Goal: Information Seeking & Learning: Learn about a topic

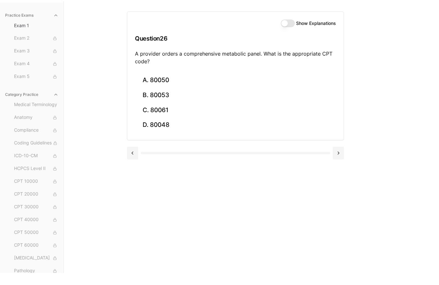
click at [340, 163] on button at bounding box center [338, 165] width 11 height 13
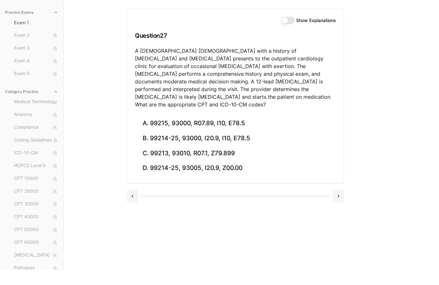
click at [156, 146] on button "B. 99214-25, 93000, I20.9, I10, E78.5" at bounding box center [235, 153] width 201 height 15
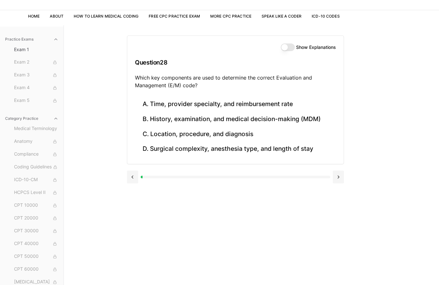
scroll to position [33, 0]
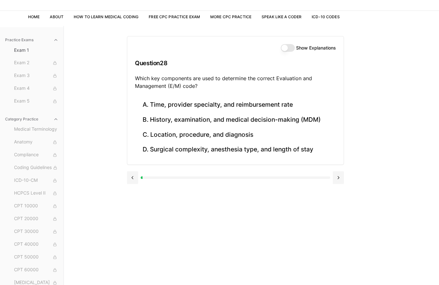
click at [130, 174] on button at bounding box center [132, 177] width 11 height 13
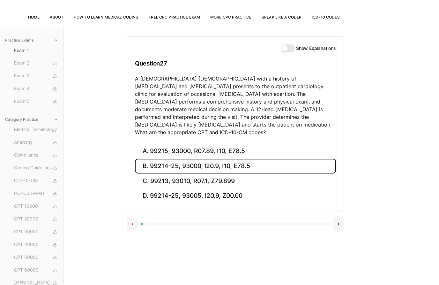
click at [341, 217] on button at bounding box center [338, 223] width 11 height 13
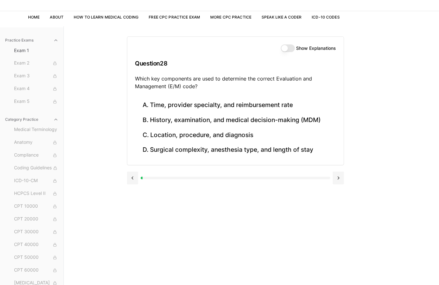
click at [339, 175] on button at bounding box center [338, 177] width 11 height 13
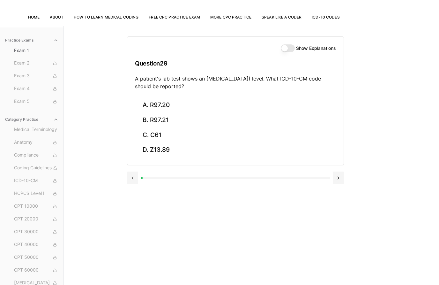
click at [343, 175] on button at bounding box center [338, 177] width 11 height 13
click at [165, 115] on button "B. Z00.129" at bounding box center [235, 120] width 201 height 15
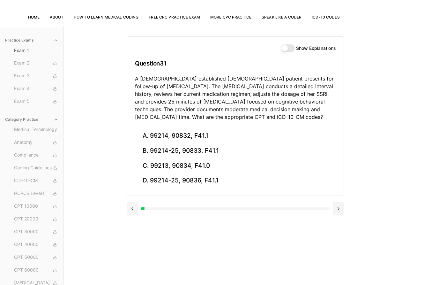
click at [167, 152] on button "B. 99214-25, 90833, F41.1" at bounding box center [235, 150] width 201 height 15
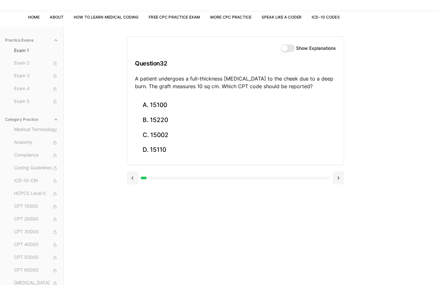
scroll to position [33, 0]
click at [177, 120] on button "B. 15220" at bounding box center [235, 119] width 201 height 15
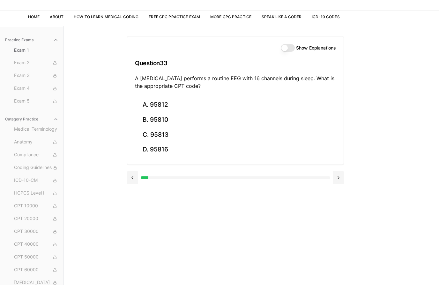
click at [171, 120] on button "B. 95810" at bounding box center [235, 119] width 201 height 15
click at [179, 120] on button "B. 47563" at bounding box center [235, 119] width 201 height 15
click at [160, 100] on button "A. 58558" at bounding box center [235, 104] width 201 height 15
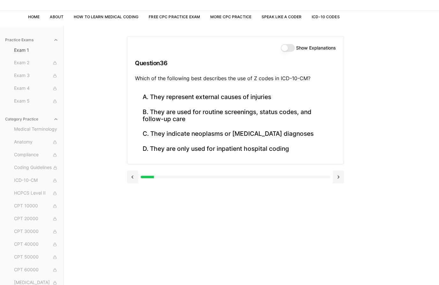
click at [171, 112] on button "B. They are used for routine screenings, status codes, and follow-up care" at bounding box center [235, 116] width 201 height 22
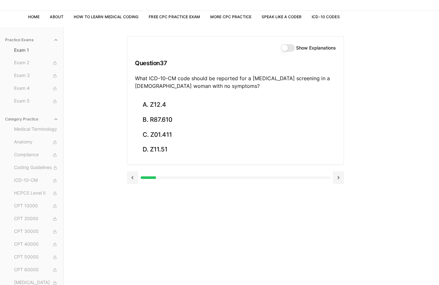
click at [167, 107] on button "A. Z12.4" at bounding box center [235, 104] width 201 height 15
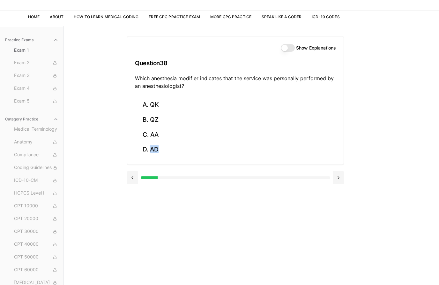
click at [182, 220] on div "Show Explanations Question 38 Which anesthesia modifier indicates that the serv…" at bounding box center [251, 168] width 249 height 285
click at [162, 134] on button "C. AA" at bounding box center [235, 134] width 201 height 15
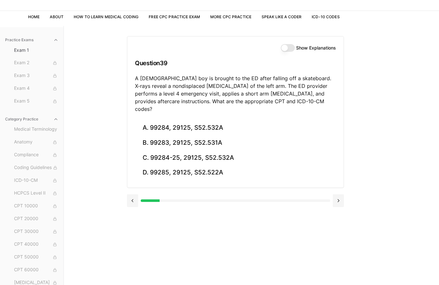
click at [202, 150] on button "C. 99284-25, 29125, S52.532A" at bounding box center [235, 157] width 201 height 15
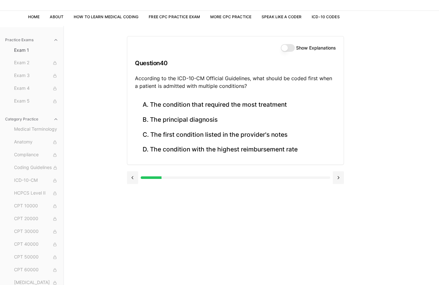
click at [272, 108] on button "A. The condition that required the most treatment" at bounding box center [235, 104] width 201 height 15
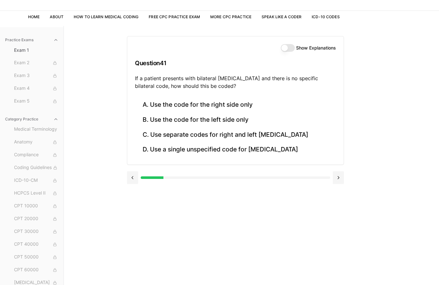
click at [268, 134] on button "C. Use separate codes for right and left [MEDICAL_DATA]" at bounding box center [235, 134] width 201 height 15
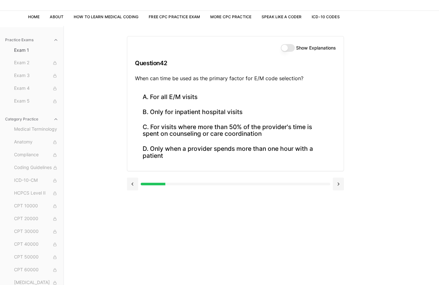
click at [271, 122] on button "C. For visits where more than 50% of the provider's time is spent on counseling…" at bounding box center [235, 130] width 201 height 22
